Goal: Information Seeking & Learning: Compare options

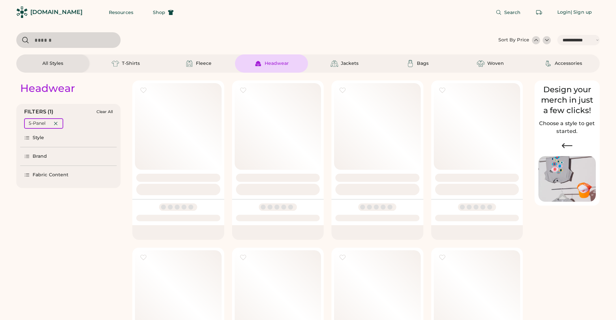
select select "*****"
select select "*"
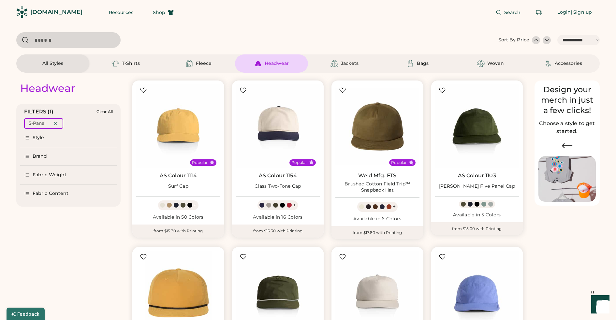
scroll to position [214, 0]
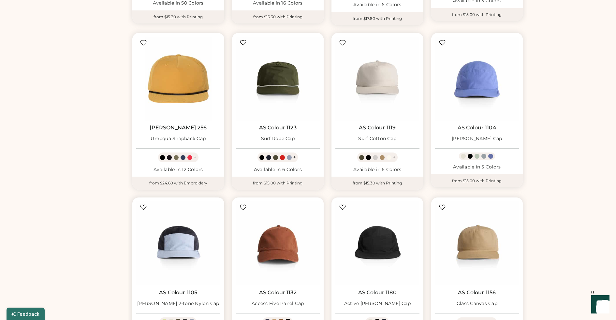
select select "*****"
select select "*"
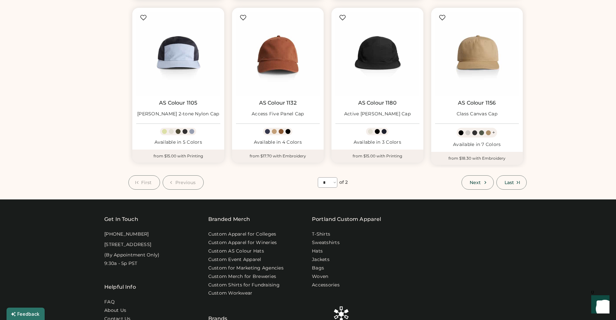
scroll to position [403, 0]
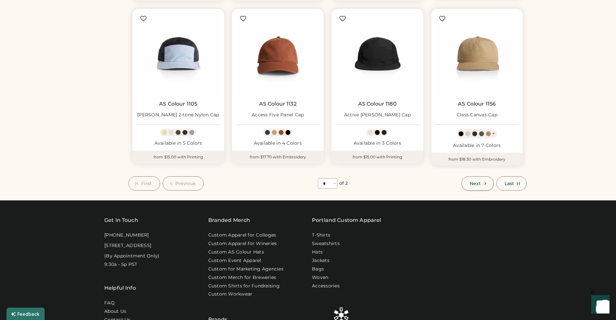
click at [474, 184] on span "Next" at bounding box center [475, 183] width 11 height 5
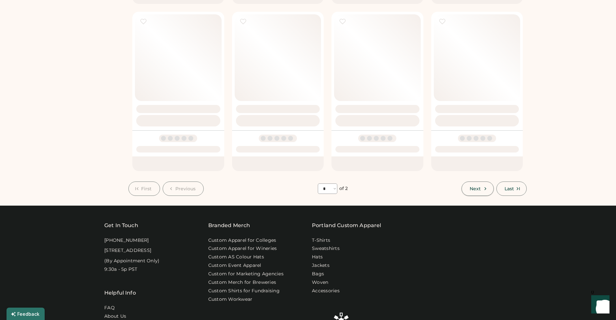
select select "*"
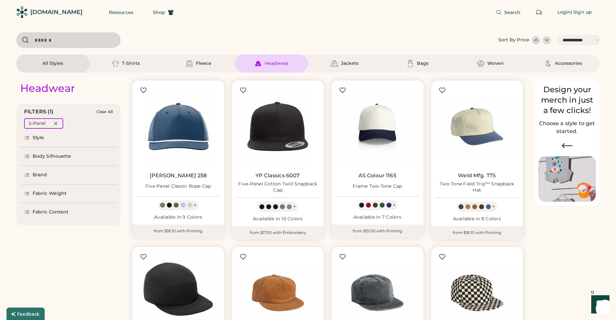
click at [78, 42] on input "input" at bounding box center [68, 40] width 104 height 16
type input "****"
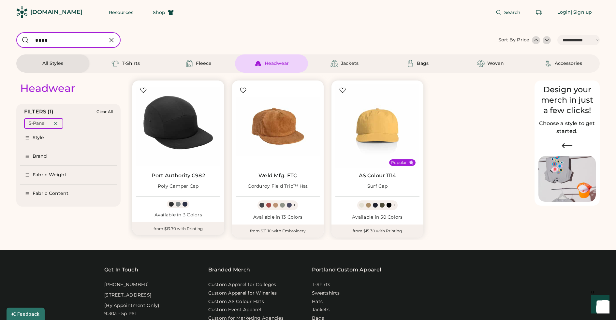
click at [178, 203] on div at bounding box center [178, 204] width 5 height 5
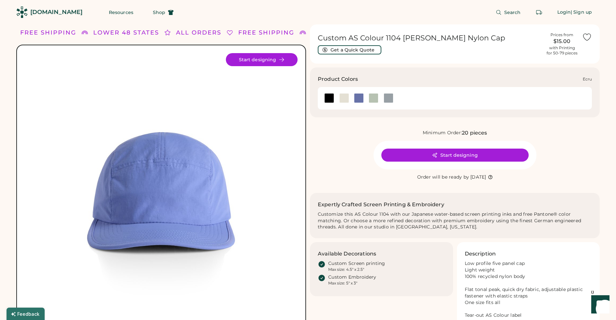
click at [343, 97] on div at bounding box center [345, 98] width 10 height 10
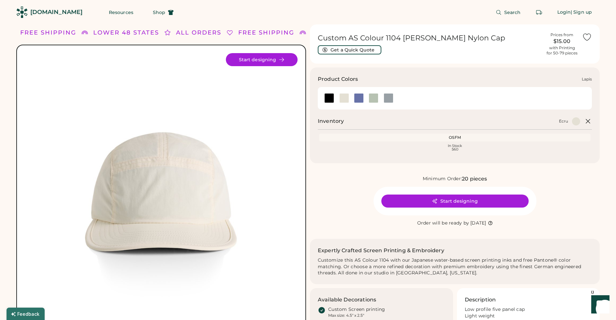
click at [361, 100] on div at bounding box center [359, 98] width 10 height 10
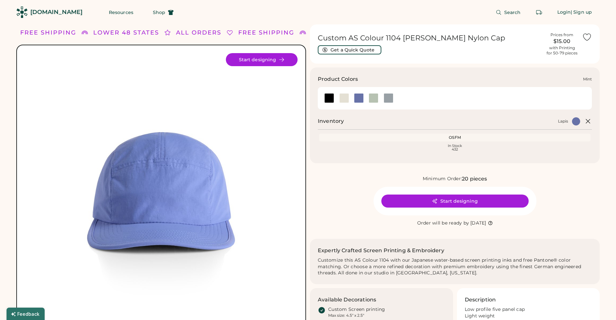
click at [376, 100] on div at bounding box center [374, 98] width 10 height 10
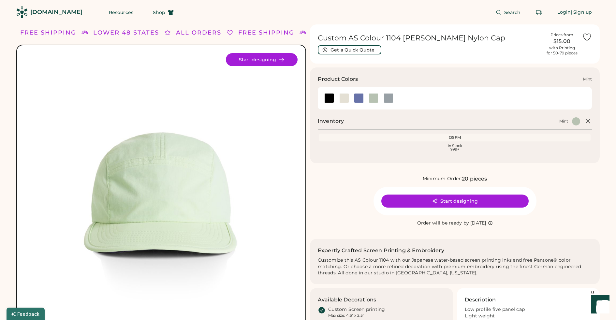
click at [375, 98] on div at bounding box center [374, 98] width 10 height 10
click at [390, 100] on div at bounding box center [389, 98] width 10 height 10
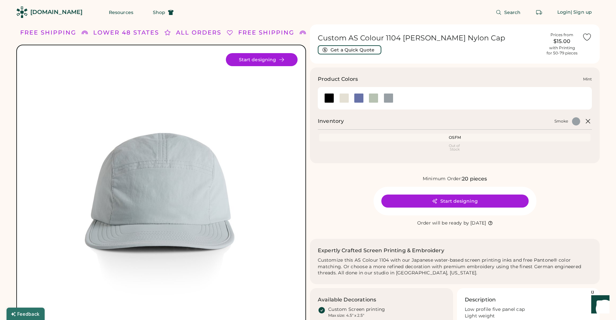
click at [377, 101] on div at bounding box center [374, 98] width 10 height 10
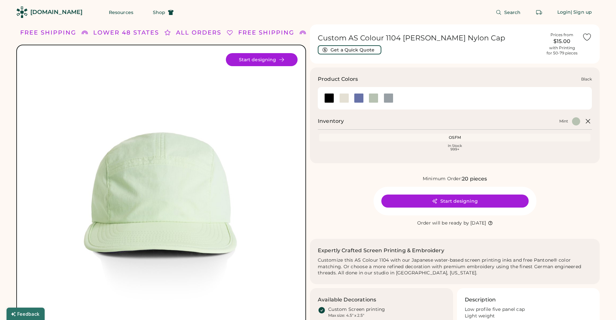
click at [331, 98] on div at bounding box center [329, 98] width 10 height 10
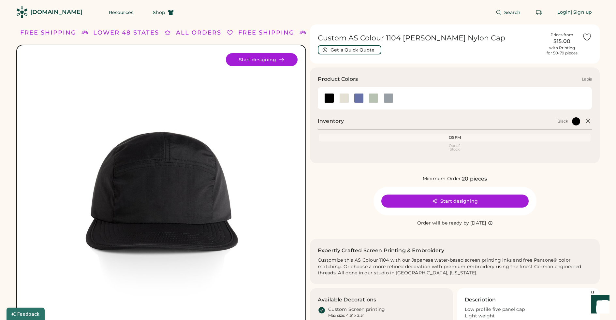
click at [361, 98] on div at bounding box center [359, 98] width 10 height 10
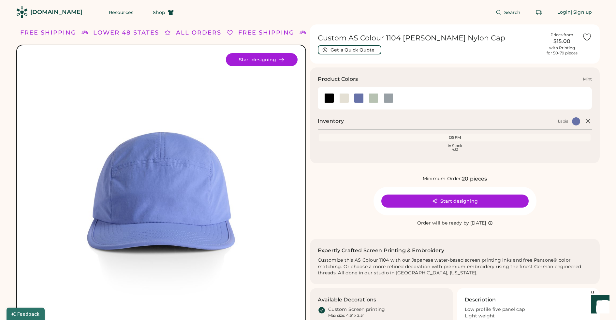
click at [374, 99] on div at bounding box center [374, 98] width 10 height 10
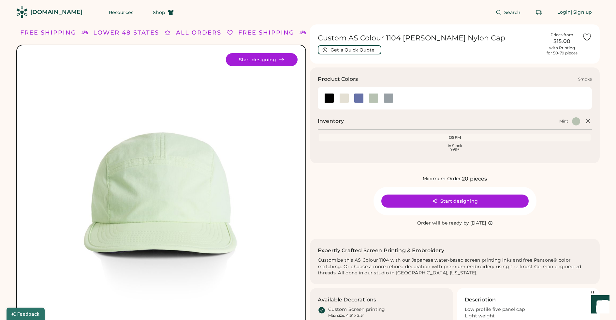
click at [391, 99] on div at bounding box center [389, 98] width 10 height 10
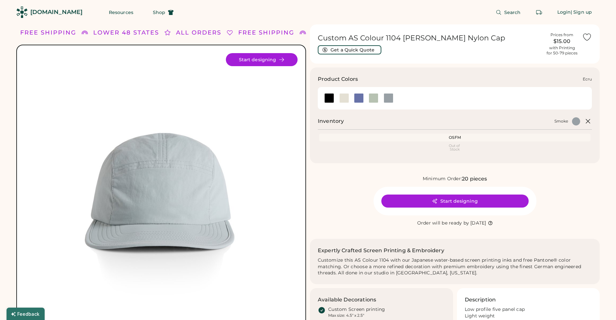
click at [341, 100] on div at bounding box center [345, 98] width 10 height 10
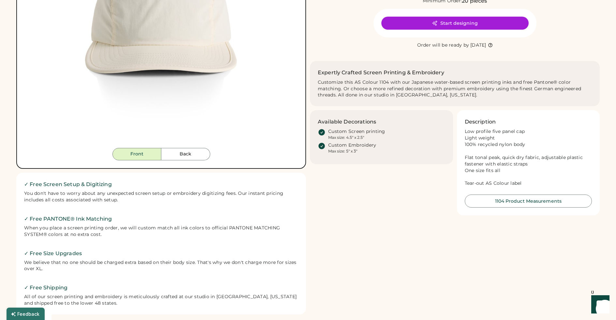
scroll to position [185, 0]
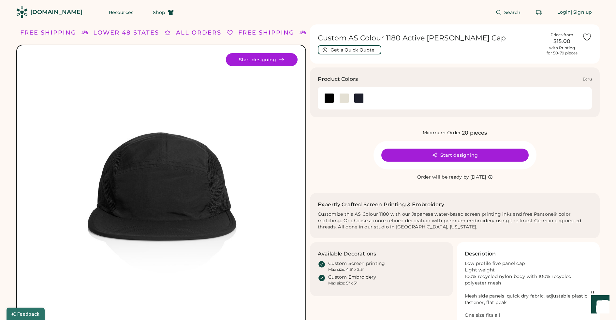
click at [345, 100] on div at bounding box center [345, 98] width 10 height 10
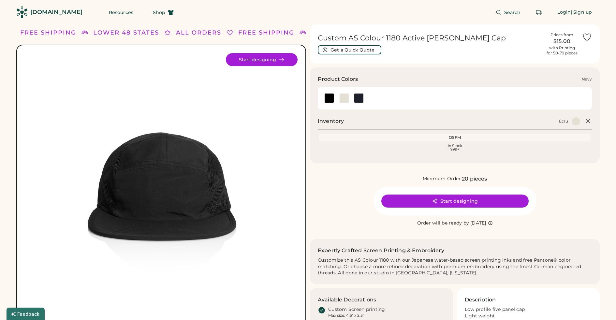
click at [362, 100] on div at bounding box center [359, 98] width 10 height 10
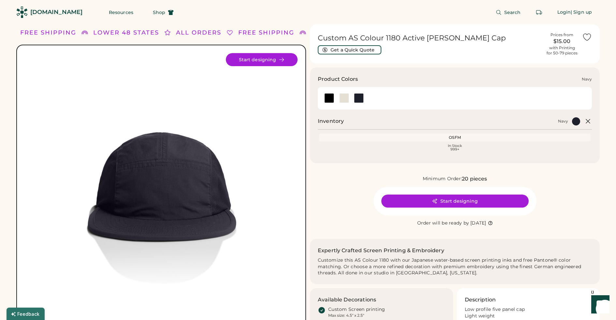
click at [360, 99] on div at bounding box center [359, 98] width 10 height 10
click at [342, 100] on div at bounding box center [345, 98] width 10 height 10
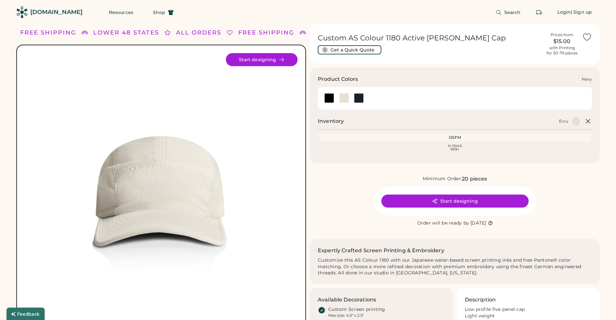
click at [360, 100] on div at bounding box center [359, 98] width 10 height 10
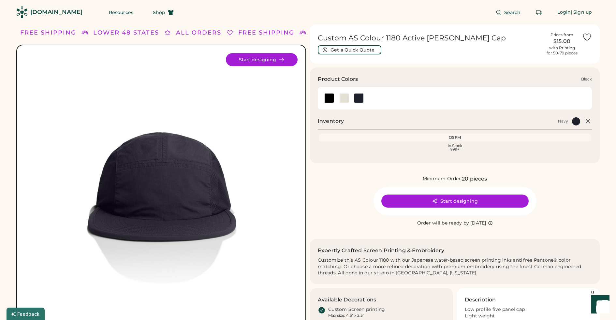
click at [330, 100] on div at bounding box center [329, 98] width 10 height 10
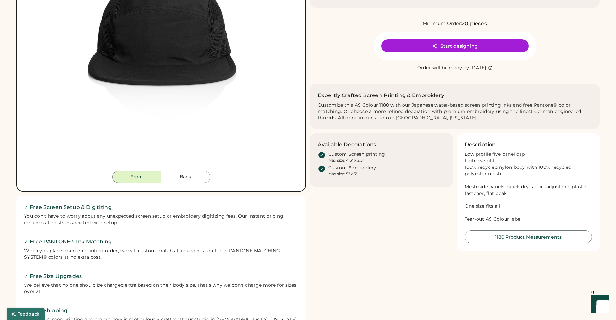
scroll to position [53, 0]
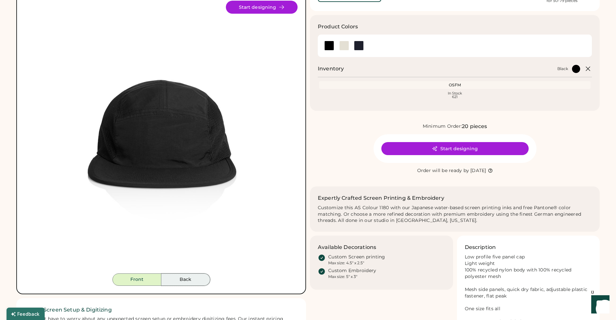
click at [197, 278] on button "Back" at bounding box center [185, 280] width 49 height 12
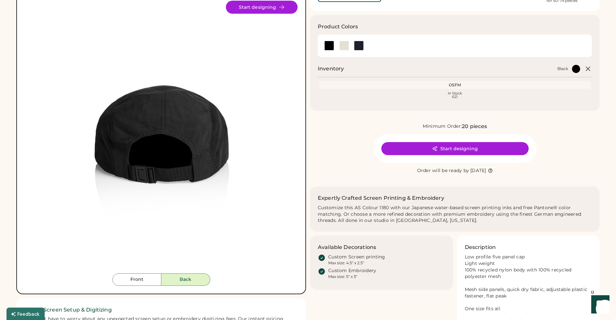
click at [186, 281] on button "Back" at bounding box center [185, 280] width 49 height 12
click at [142, 280] on button "Front" at bounding box center [137, 280] width 49 height 12
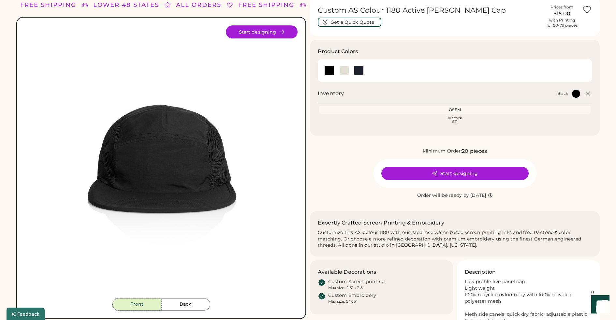
scroll to position [0, 0]
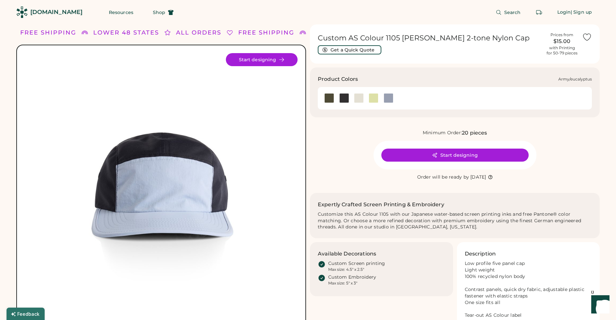
click at [328, 100] on div at bounding box center [329, 98] width 10 height 10
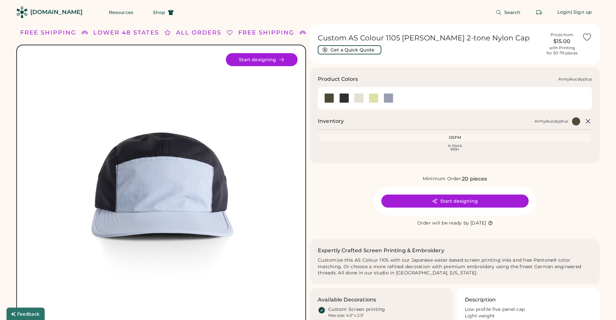
click at [328, 100] on div at bounding box center [329, 98] width 10 height 10
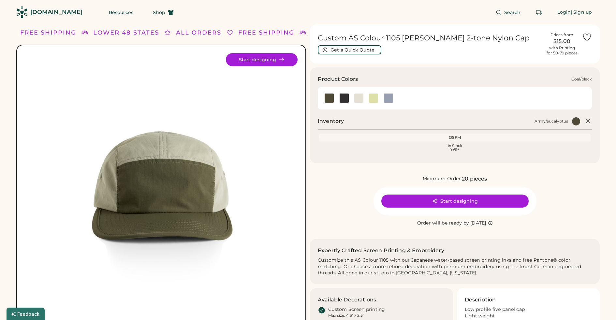
click at [342, 98] on div at bounding box center [345, 98] width 10 height 10
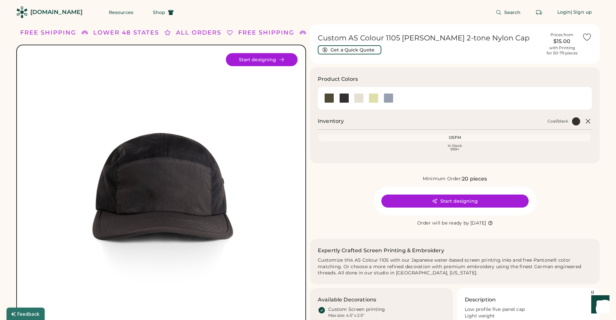
scroll to position [138, 0]
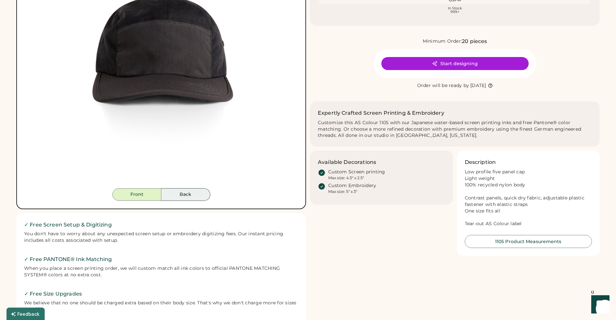
click at [205, 193] on button "Back" at bounding box center [185, 195] width 49 height 12
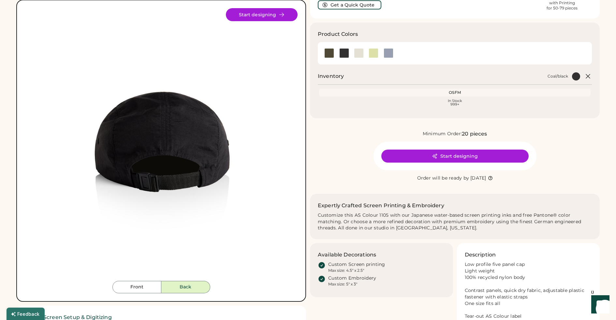
scroll to position [0, 0]
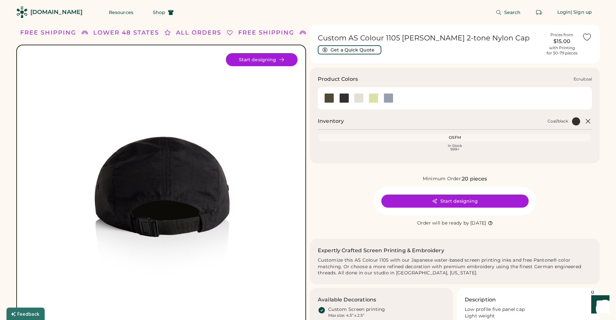
click at [361, 99] on div at bounding box center [359, 98] width 10 height 10
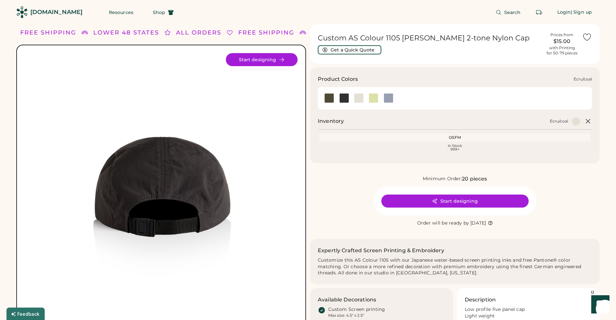
click at [356, 97] on div at bounding box center [359, 98] width 10 height 10
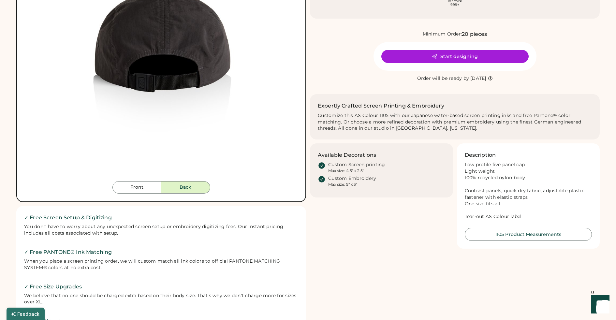
scroll to position [145, 0]
click at [150, 189] on button "Front" at bounding box center [137, 187] width 49 height 12
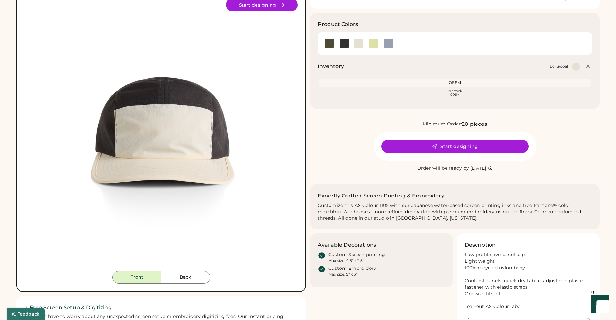
scroll to position [20, 0]
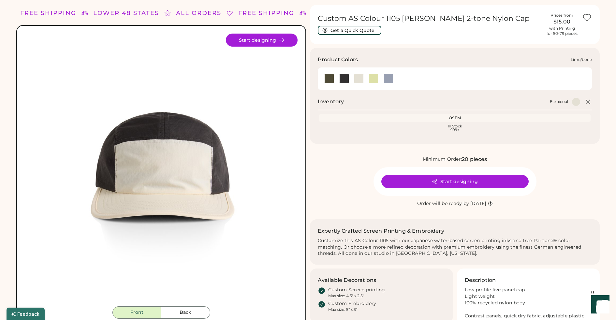
click at [374, 81] on div at bounding box center [374, 79] width 10 height 10
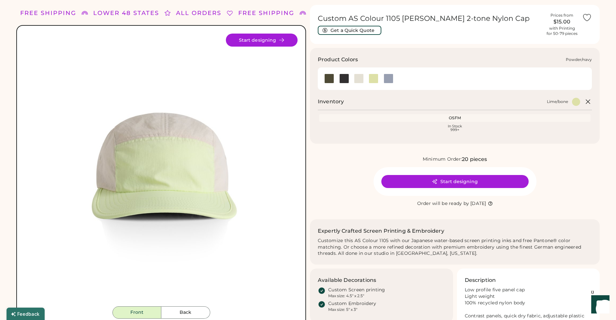
click at [387, 77] on div at bounding box center [389, 79] width 10 height 10
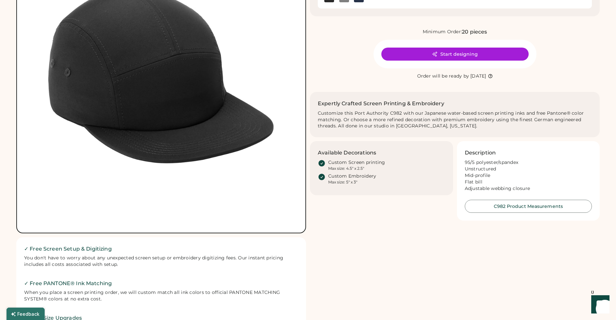
scroll to position [67, 0]
